Goal: Information Seeking & Learning: Learn about a topic

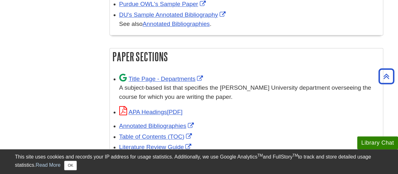
scroll to position [472, 0]
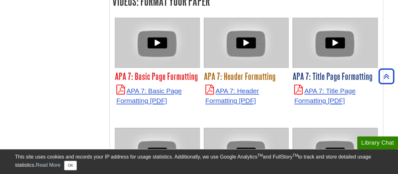
scroll to position [1732, 0]
